Goal: Navigation & Orientation: Find specific page/section

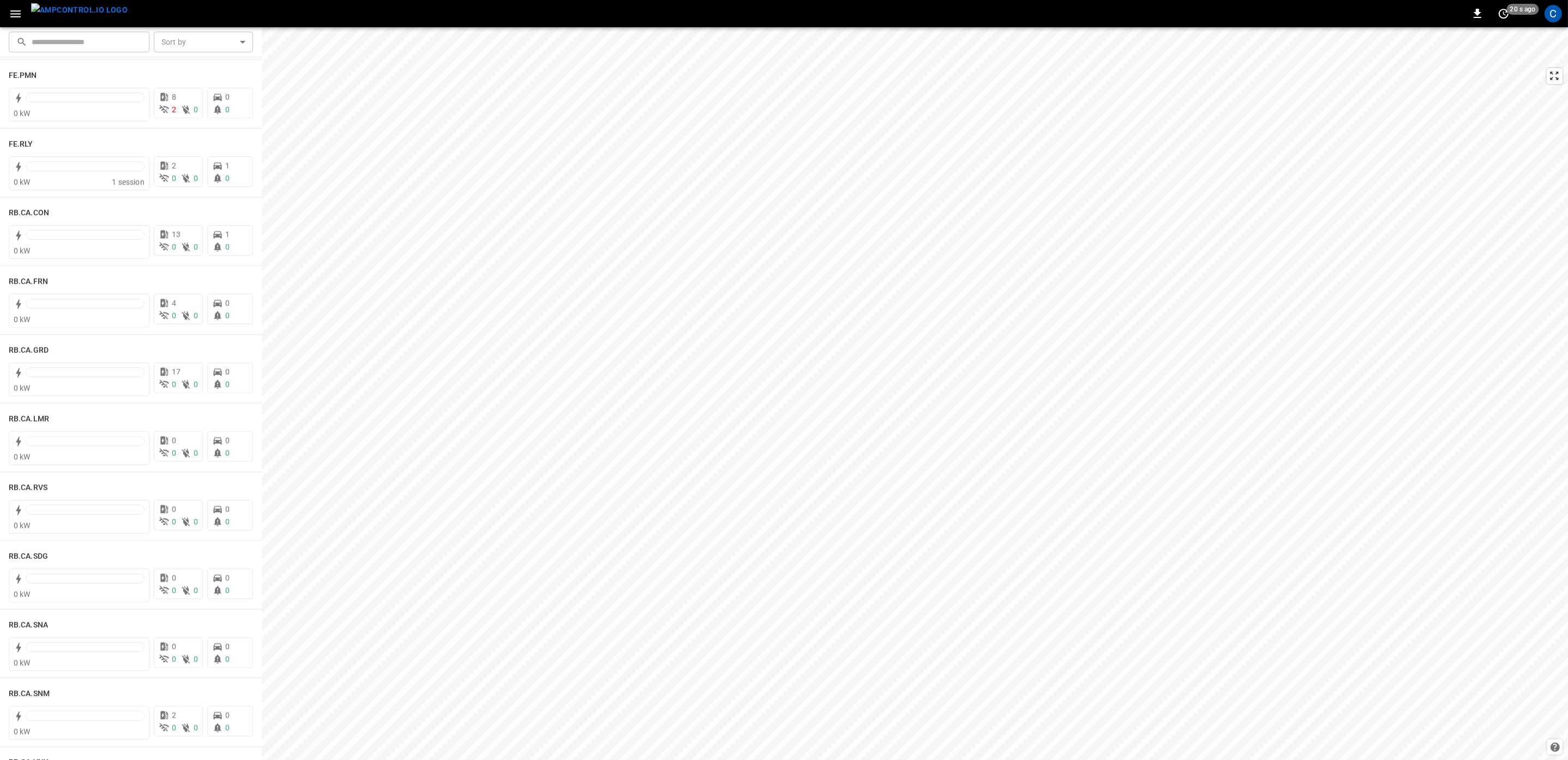
scroll to position [1635, 0]
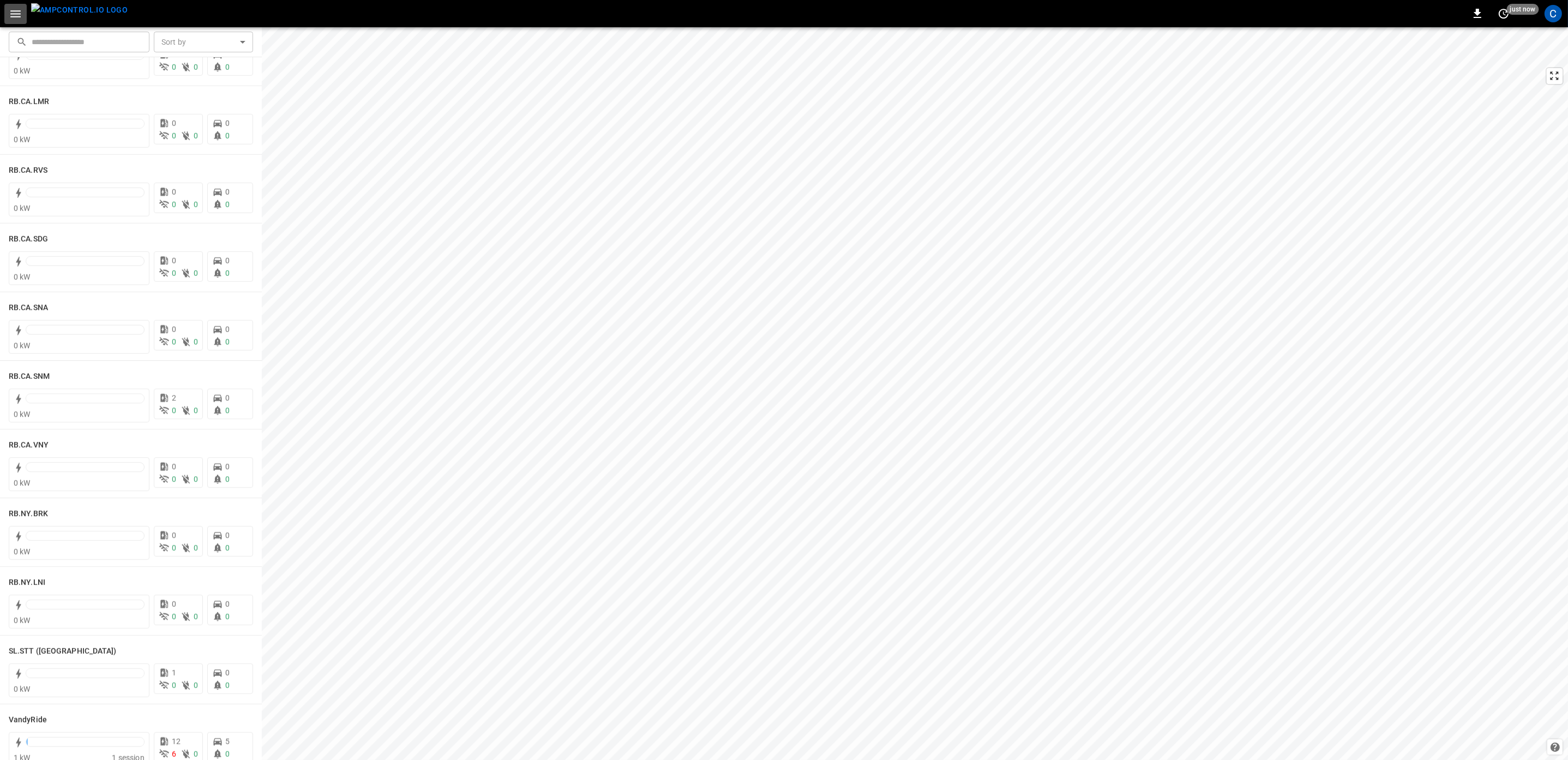
click at [15, 15] on icon "button" at bounding box center [16, 14] width 13 height 13
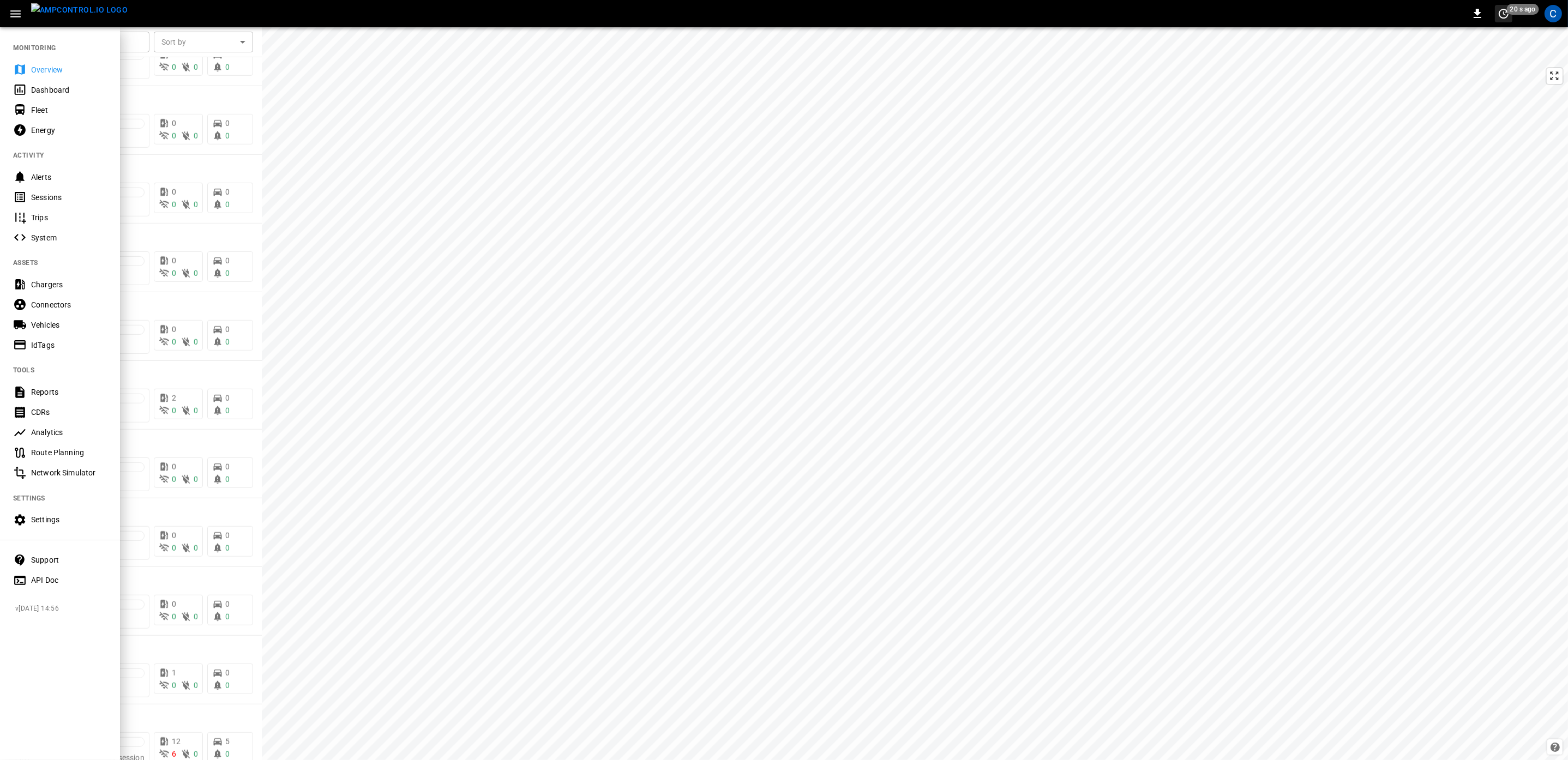
click at [1503, 15] on icon "set refresh interval" at bounding box center [1503, 14] width 13 height 13
click at [10, 12] on div at bounding box center [784, 380] width 1568 height 760
click at [16, 13] on icon "button" at bounding box center [16, 14] width 11 height 7
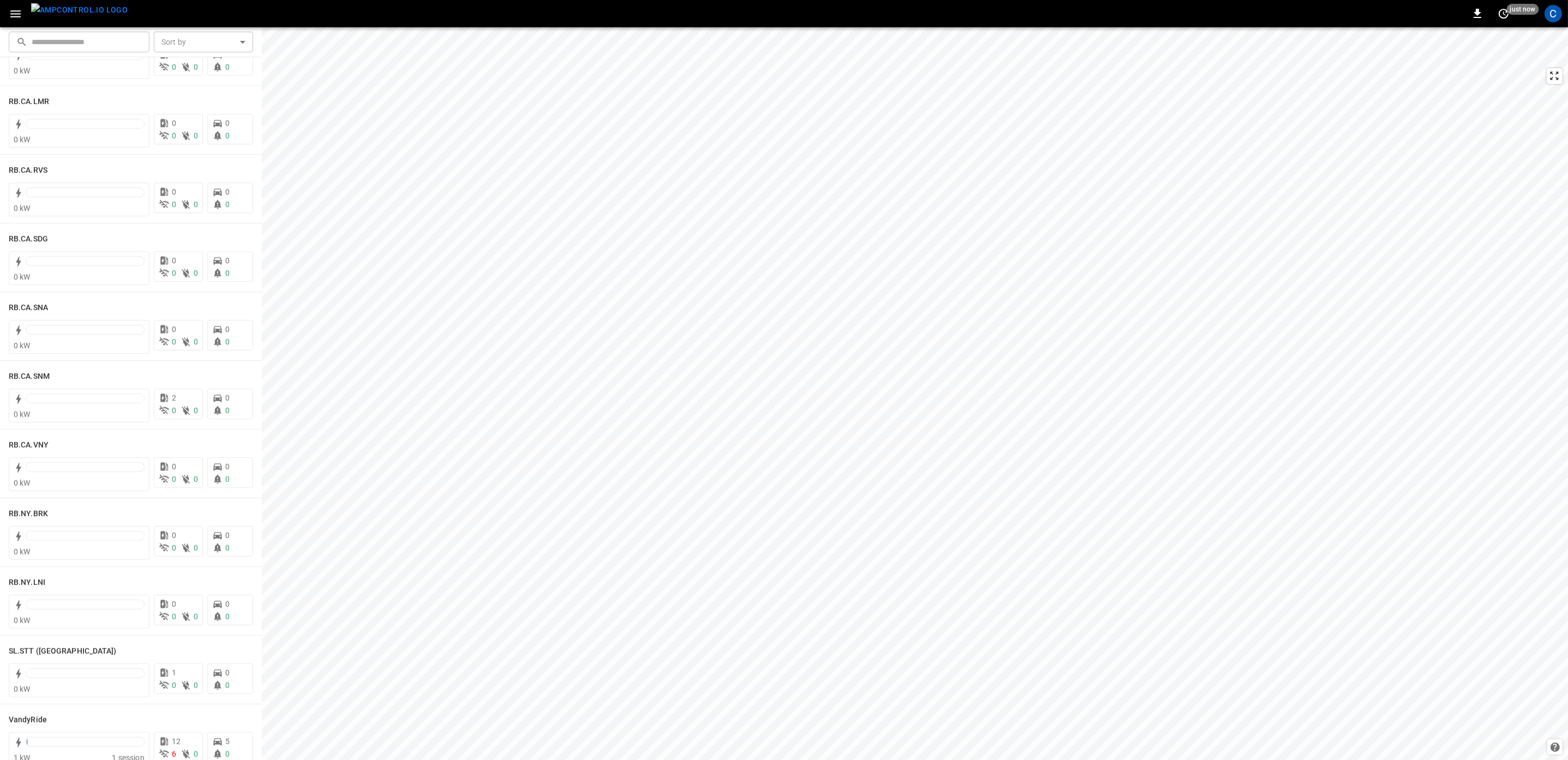
click at [16, 13] on icon "button" at bounding box center [16, 14] width 11 height 7
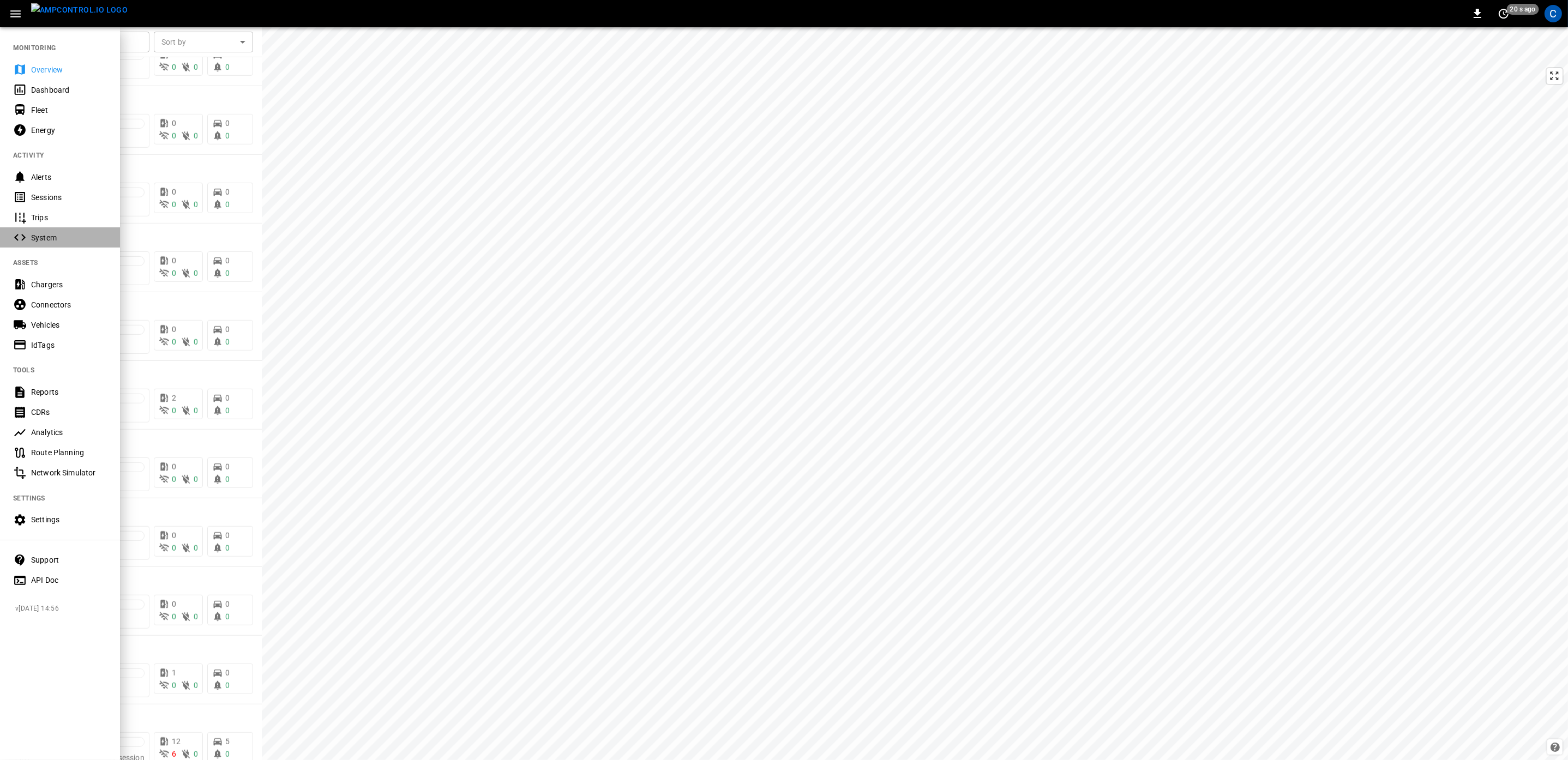
click at [44, 233] on div "System" at bounding box center [70, 237] width 76 height 11
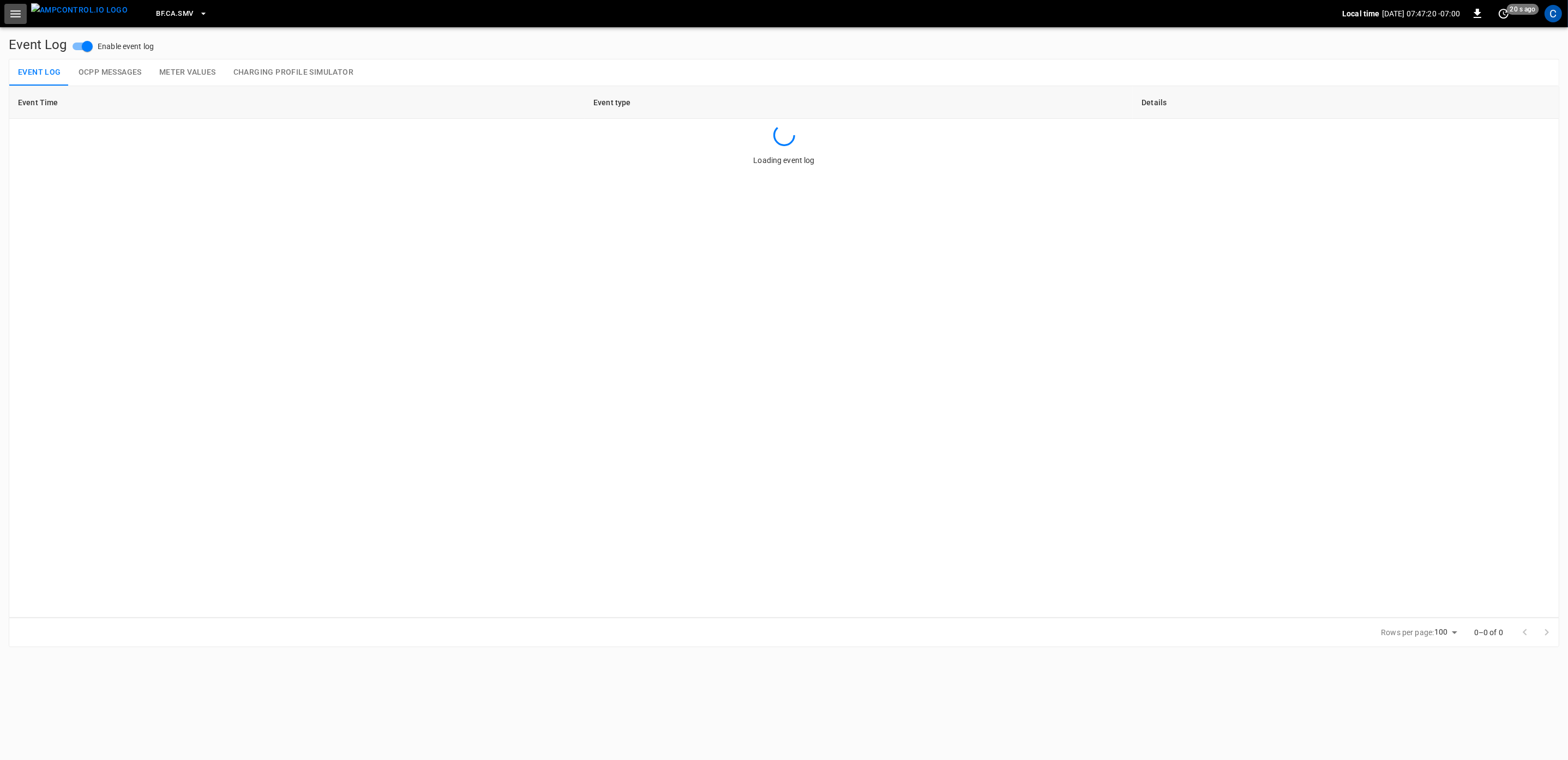
click at [17, 17] on icon "button" at bounding box center [16, 14] width 13 height 13
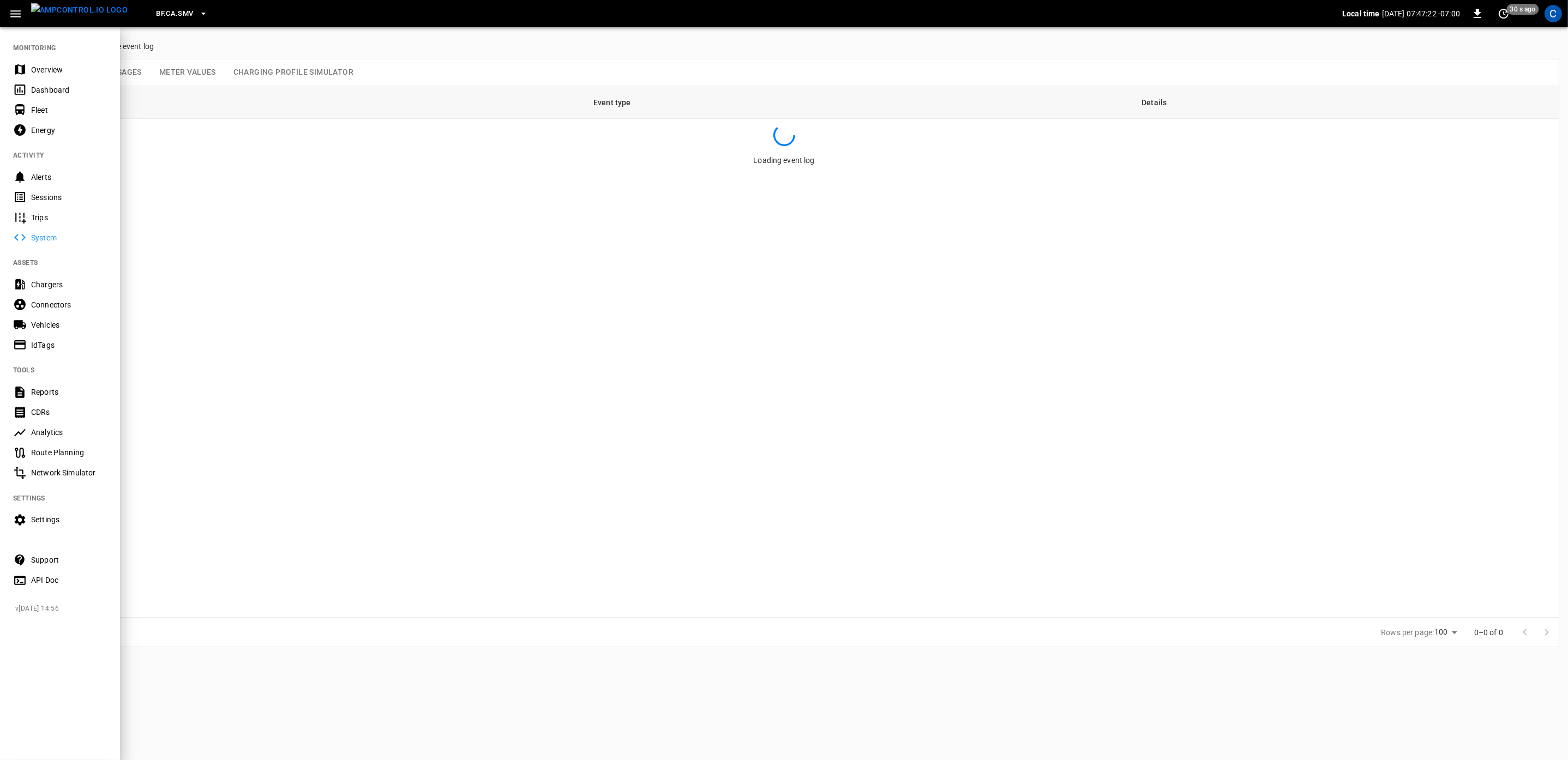
click at [177, 16] on button "BF.CA.SMV" at bounding box center [181, 14] width 60 height 22
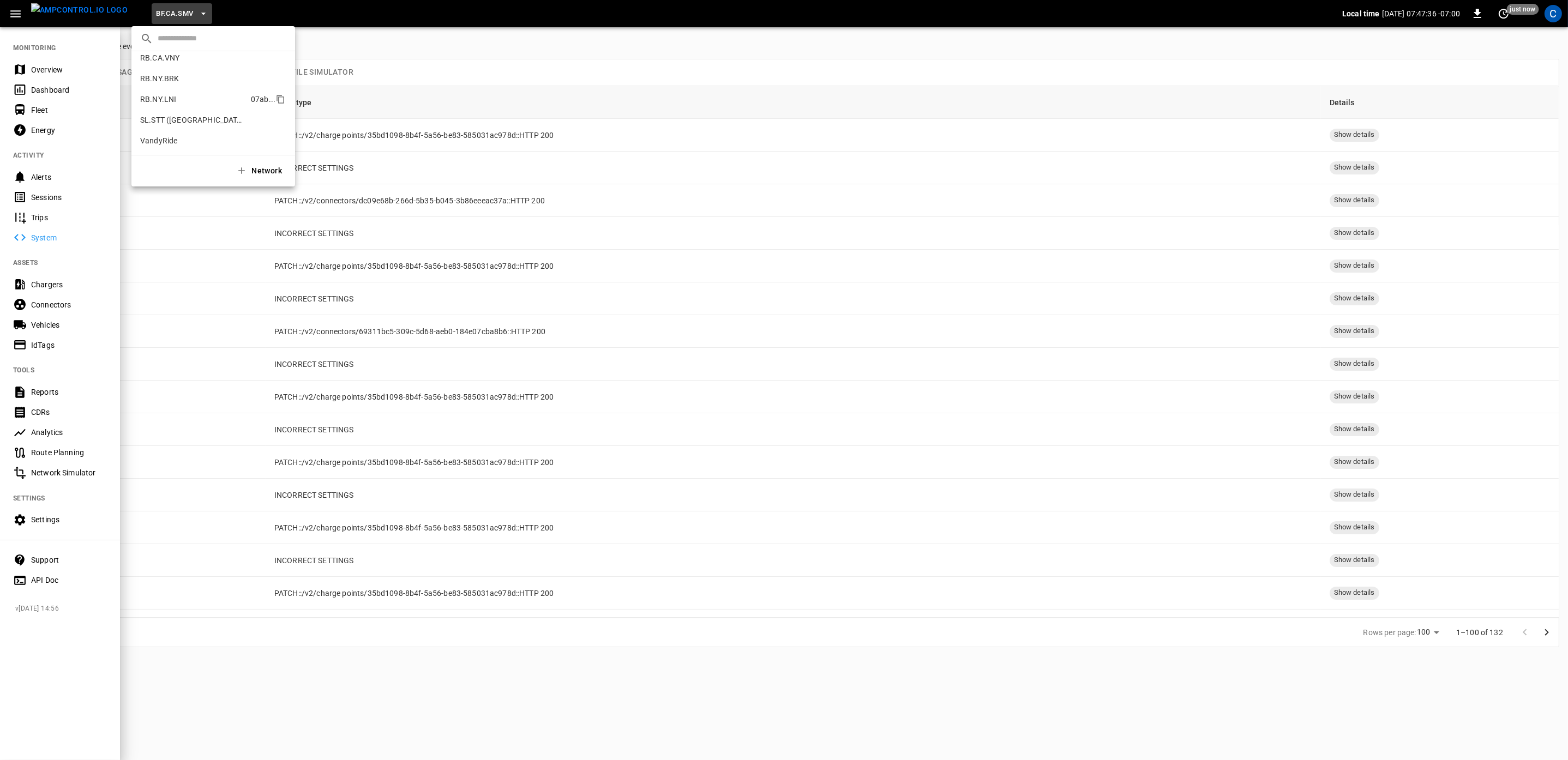
click at [151, 98] on p "RB.NY.LNI" at bounding box center [193, 98] width 107 height 11
